Goal: Navigation & Orientation: Find specific page/section

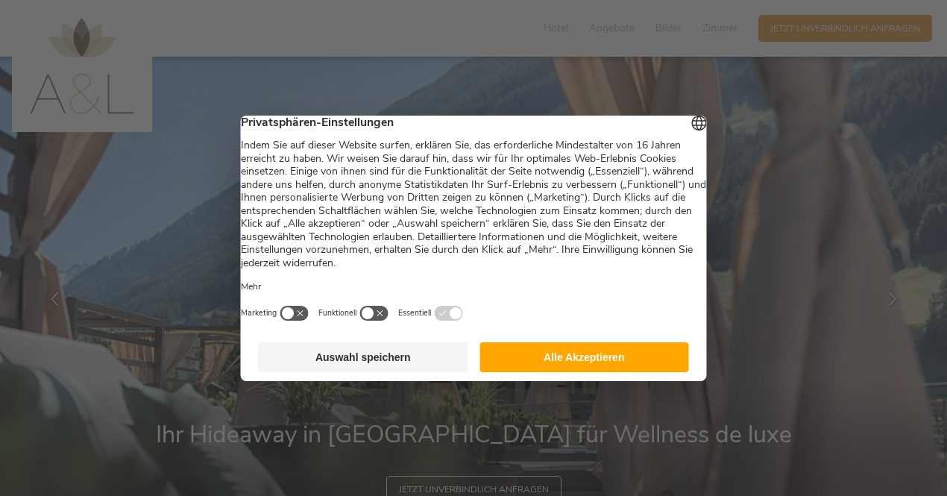
click at [726, 38] on div at bounding box center [473, 248] width 947 height 496
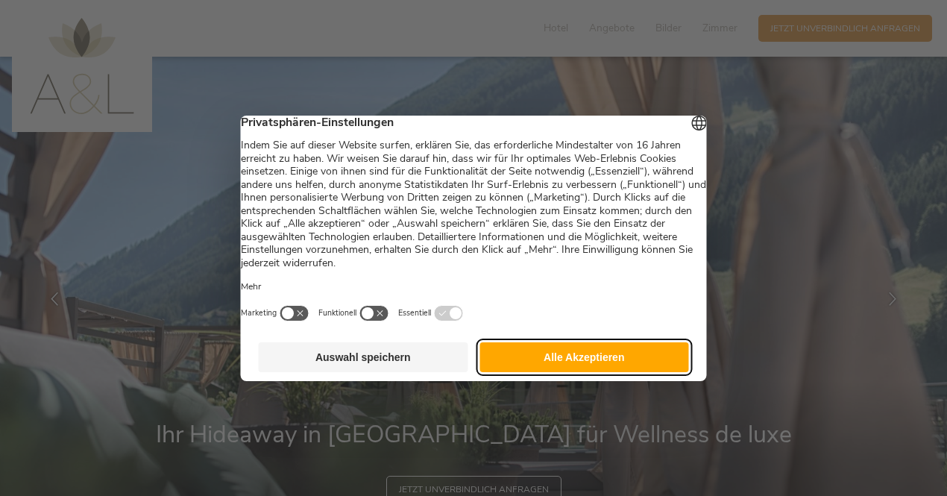
click at [616, 362] on button "Alle Akzeptieren" at bounding box center [583, 357] width 209 height 30
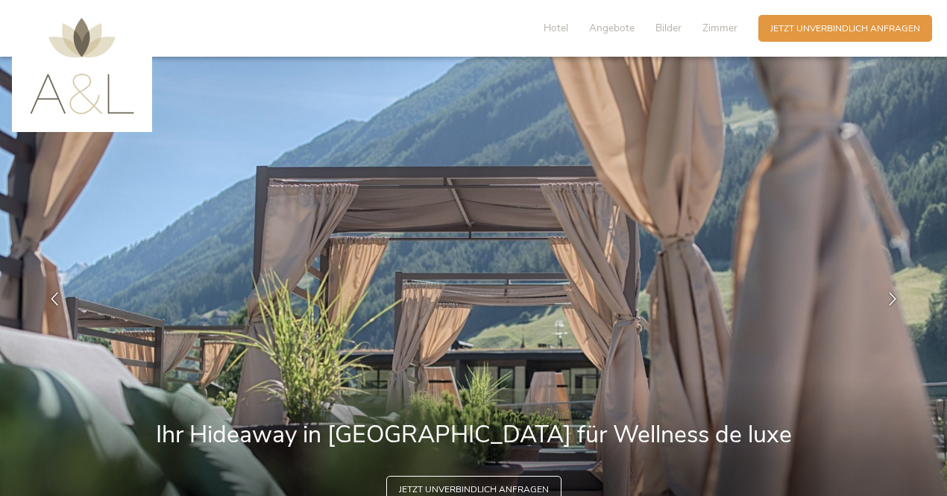
click at [729, 36] on div "Hotel Angebote Bilder Zimmer" at bounding box center [643, 28] width 230 height 27
click at [720, 30] on span "Zimmer" at bounding box center [719, 28] width 35 height 14
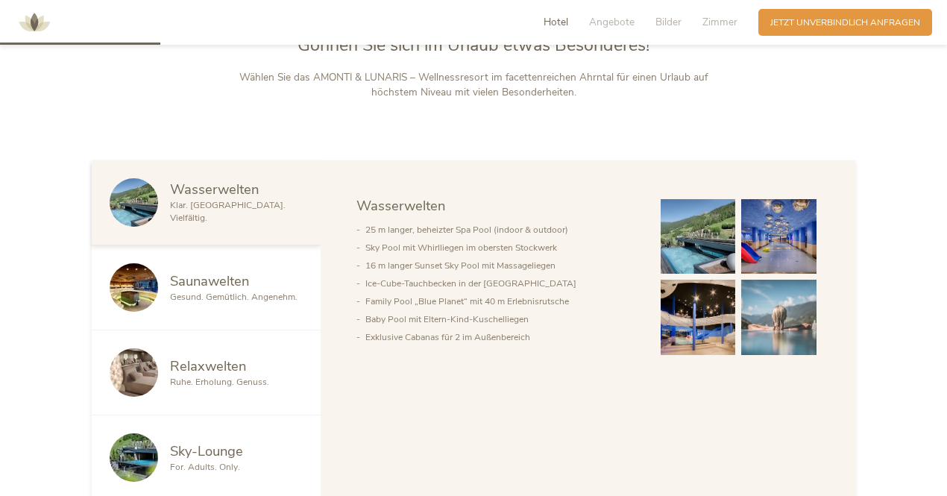
scroll to position [650, 0]
click at [249, 297] on span "Gesund. Gemütlich. Angenehm." at bounding box center [233, 297] width 127 height 12
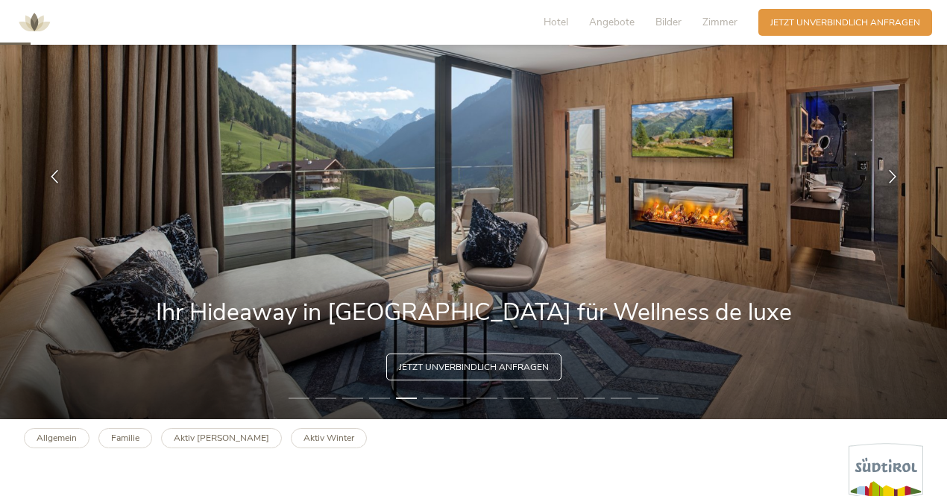
scroll to position [0, 0]
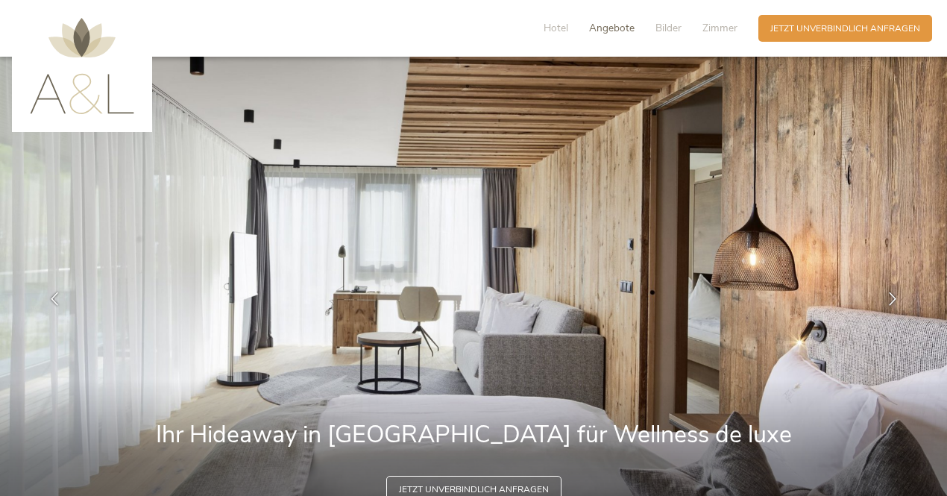
click at [618, 34] on span "Angebote" at bounding box center [611, 28] width 45 height 14
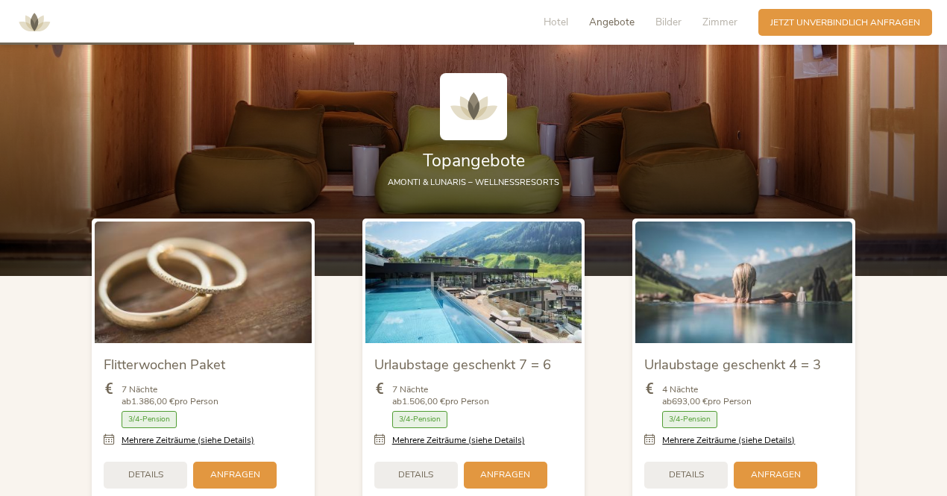
scroll to position [1439, 0]
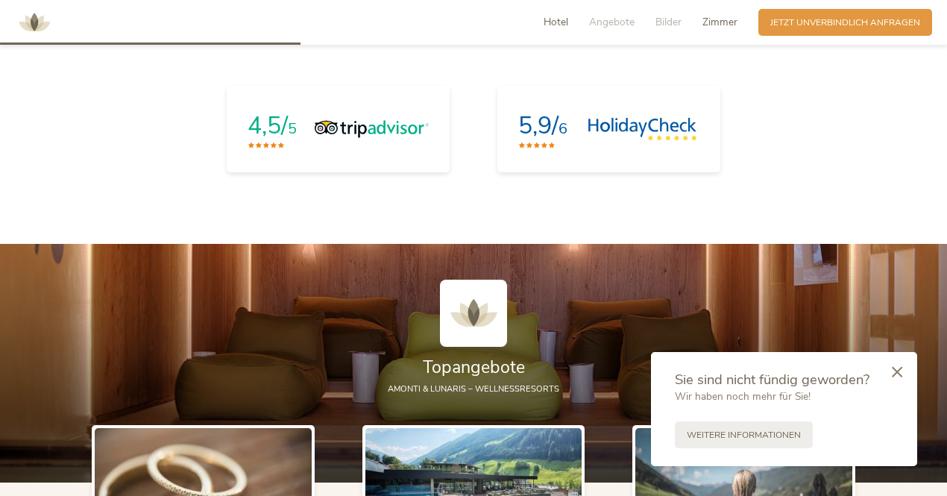
click at [720, 26] on span "Zimmer" at bounding box center [719, 22] width 35 height 14
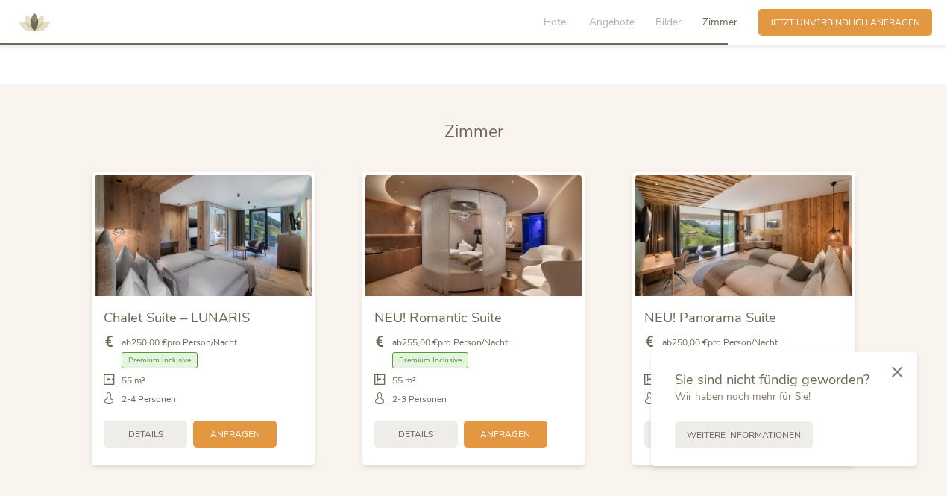
scroll to position [2958, 0]
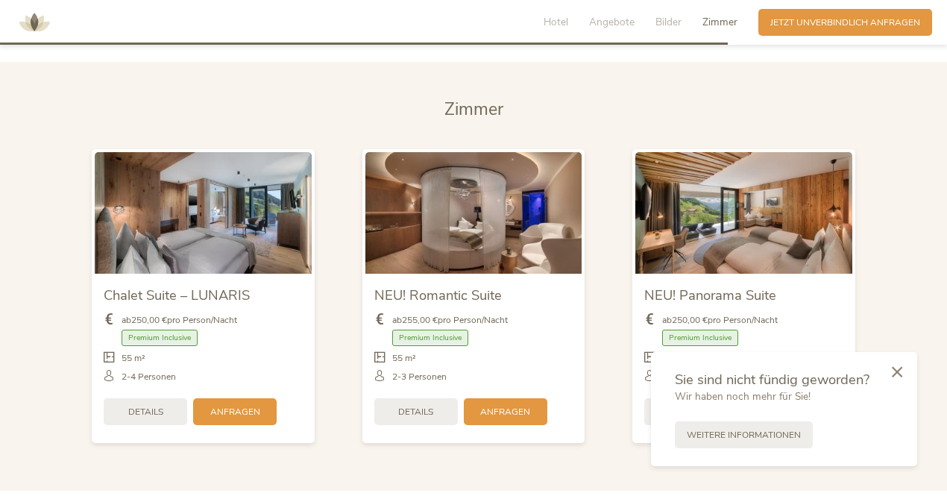
click at [720, 26] on span "Zimmer" at bounding box center [719, 22] width 35 height 14
click at [896, 375] on icon at bounding box center [897, 370] width 10 height 11
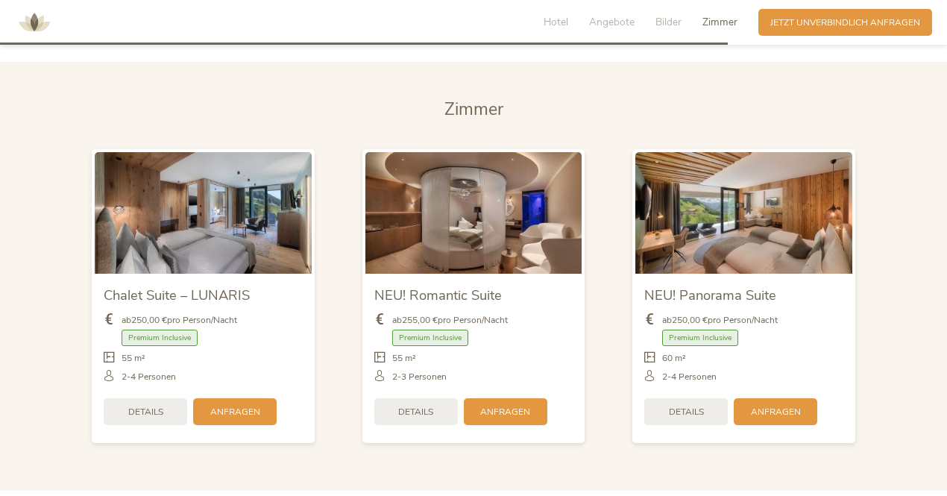
click at [895, 372] on section "[PERSON_NAME] Chalet Suite – LUNARIS ab 250,00 € pro Person/Nacht Premium Inclu…" at bounding box center [473, 276] width 947 height 429
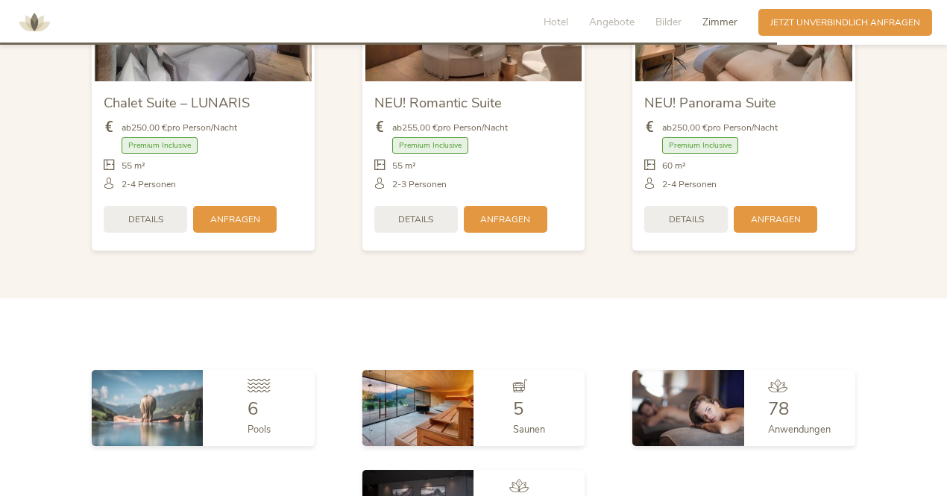
scroll to position [3156, 0]
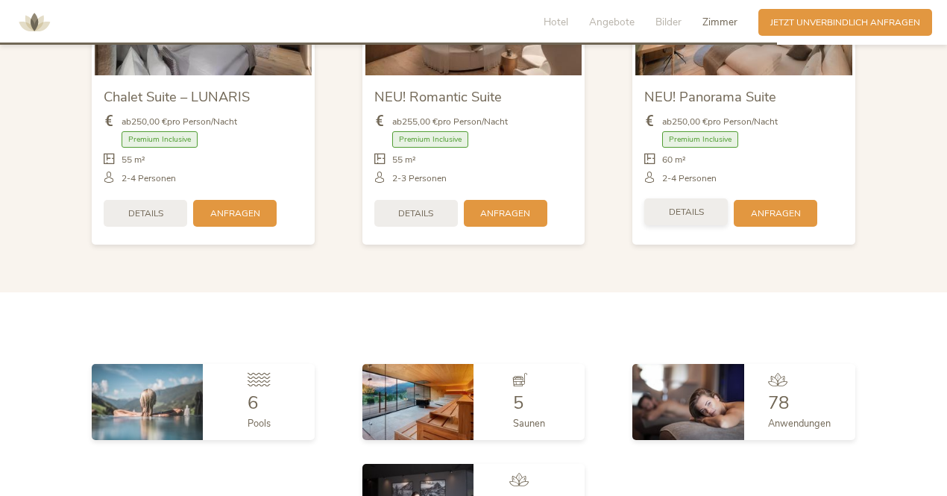
click at [708, 211] on div "Details" at bounding box center [685, 211] width 83 height 27
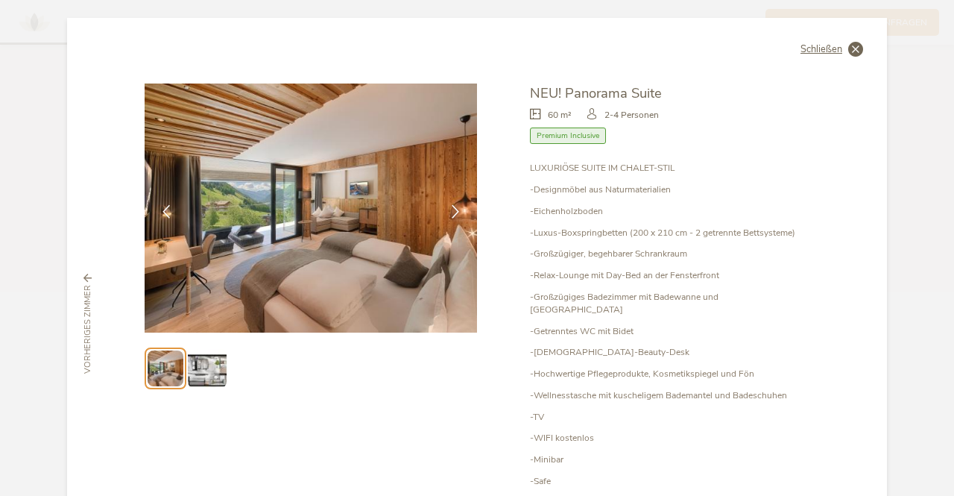
click at [823, 50] on span "Schließen" at bounding box center [822, 50] width 42 height 10
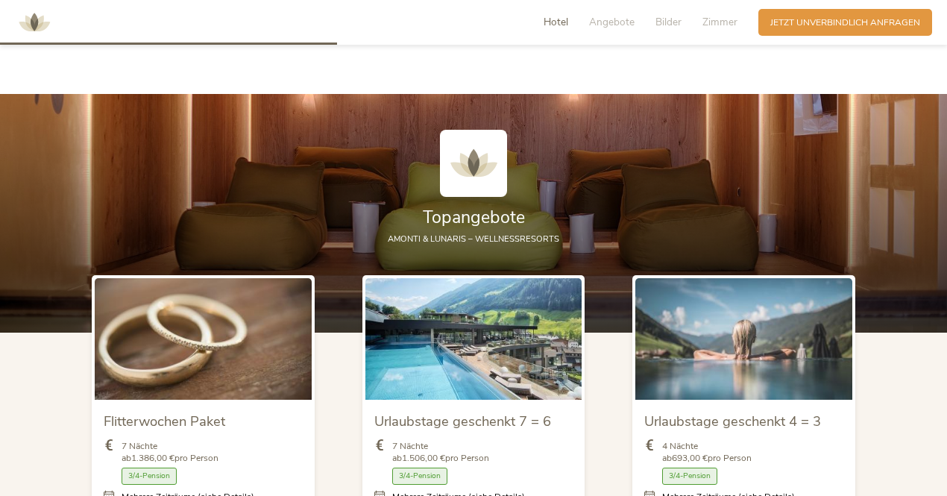
scroll to position [1369, 0]
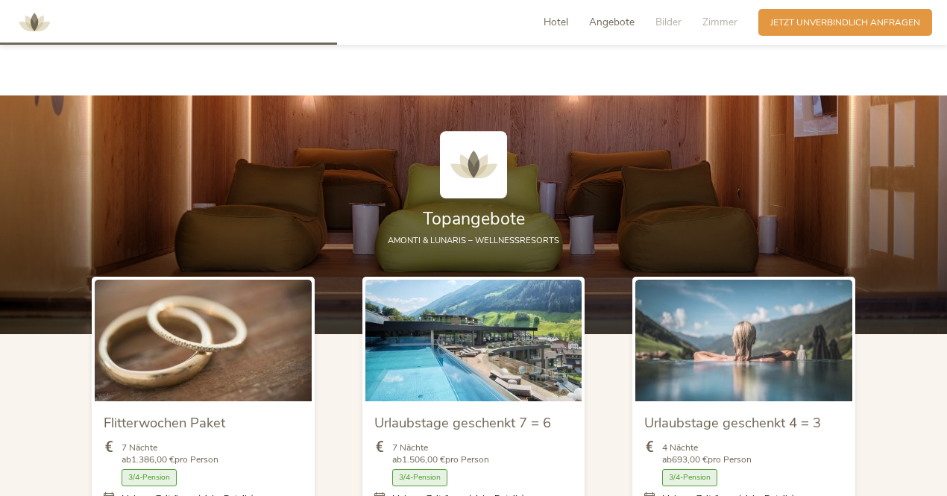
click at [613, 25] on span "Angebote" at bounding box center [611, 22] width 45 height 14
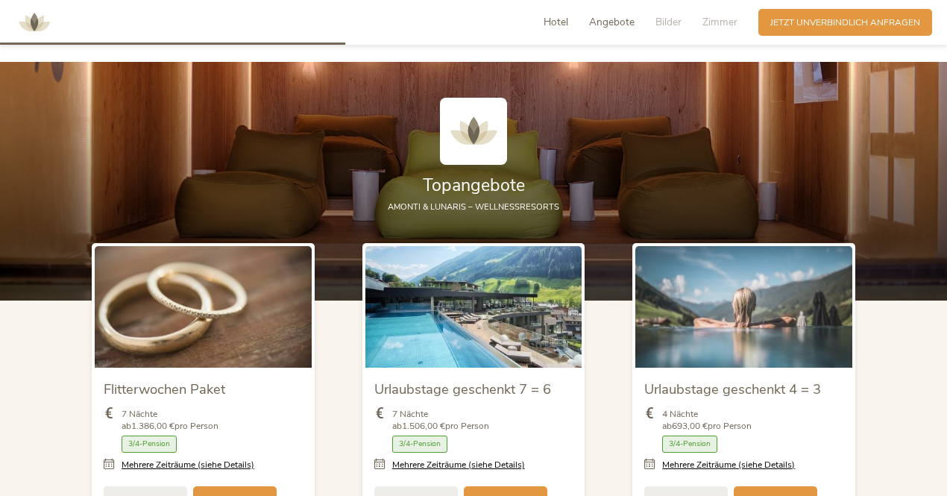
scroll to position [1404, 0]
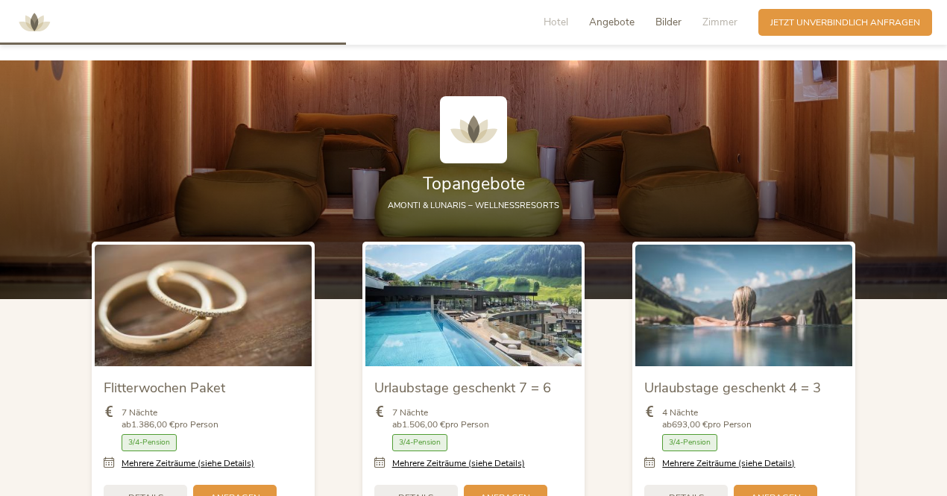
click at [679, 23] on span "Bilder" at bounding box center [668, 22] width 26 height 14
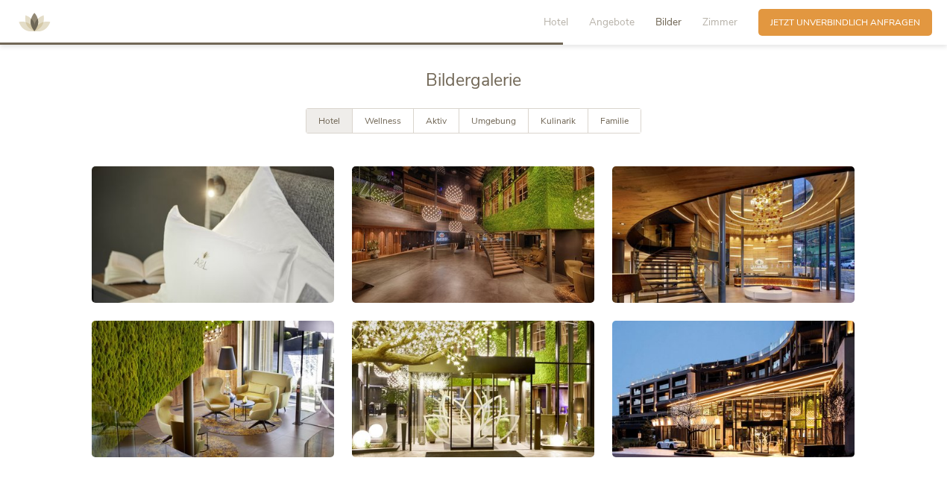
scroll to position [2305, 0]
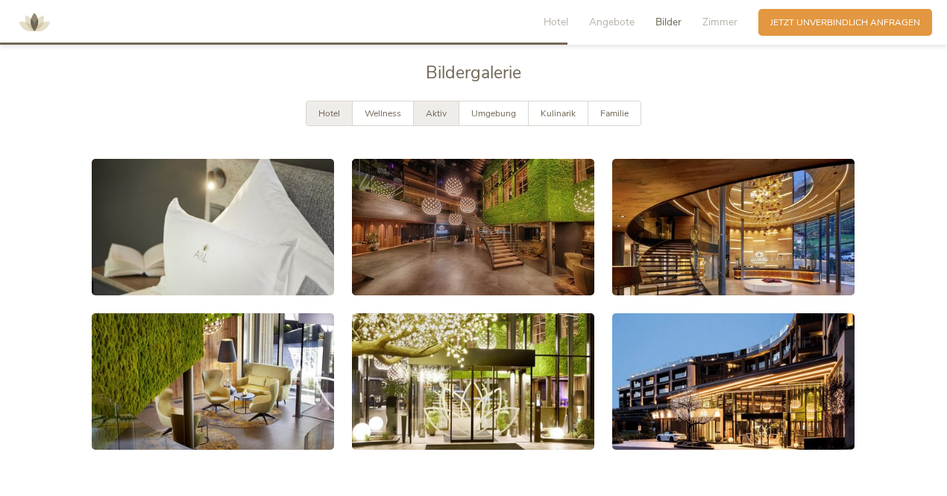
click at [429, 118] on div "Aktiv" at bounding box center [436, 113] width 45 height 25
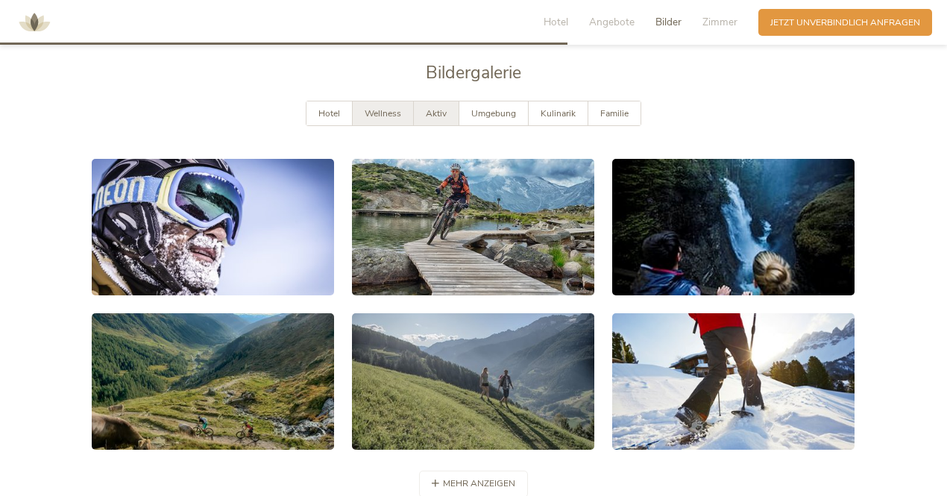
click at [378, 113] on span "Wellness" at bounding box center [383, 113] width 37 height 12
